Goal: Communication & Community: Answer question/provide support

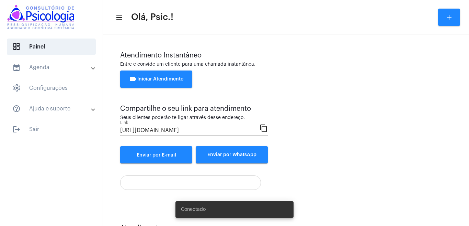
scroll to position [31, 0]
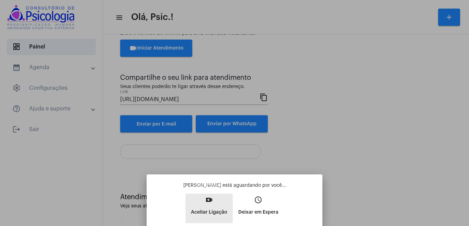
click at [213, 208] on p "Aceitar Ligação" at bounding box center [209, 212] width 36 height 12
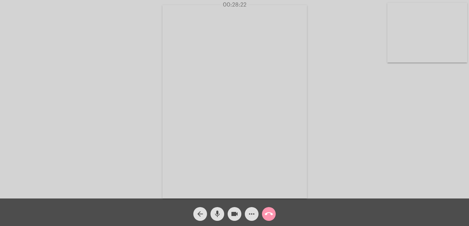
click at [270, 212] on mat-icon "call_end" at bounding box center [269, 214] width 8 height 8
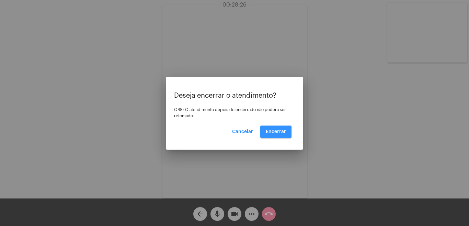
click at [276, 130] on span "Encerrar" at bounding box center [276, 131] width 20 height 5
